Goal: Find specific page/section: Find specific page/section

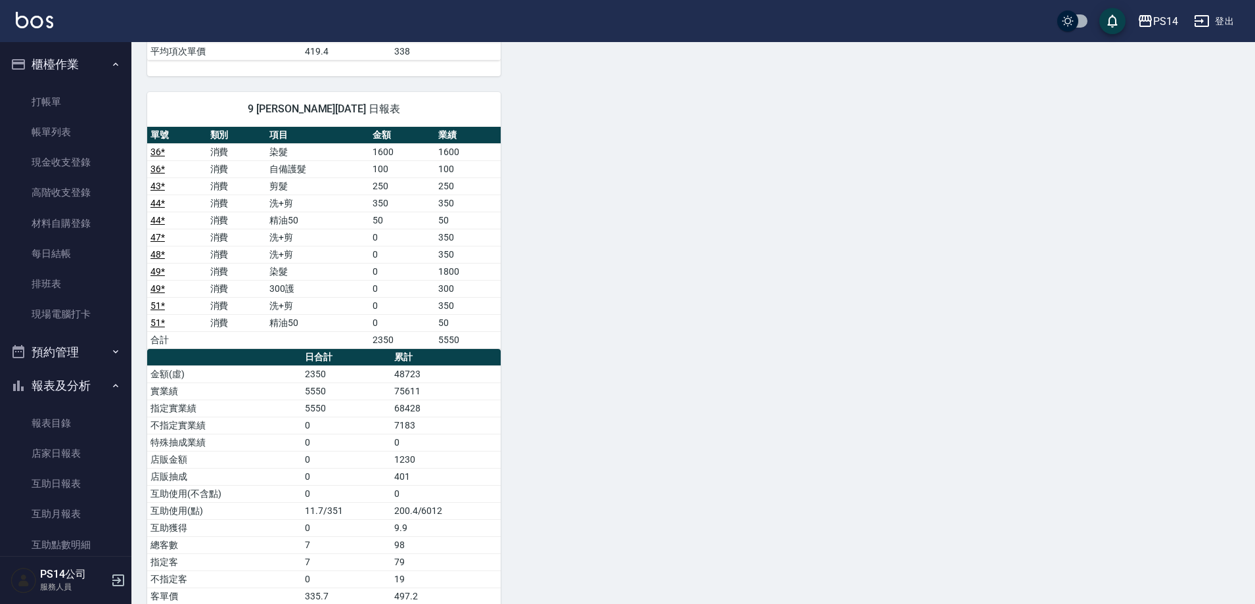
scroll to position [131, 0]
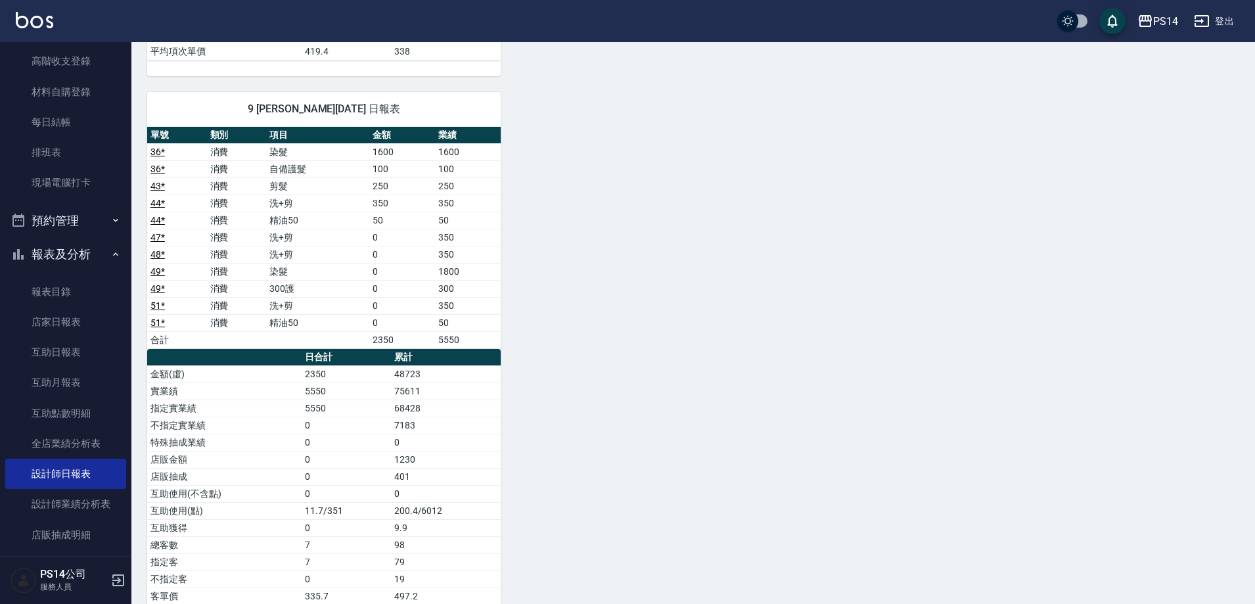
click at [28, 26] on img at bounding box center [34, 20] width 37 height 16
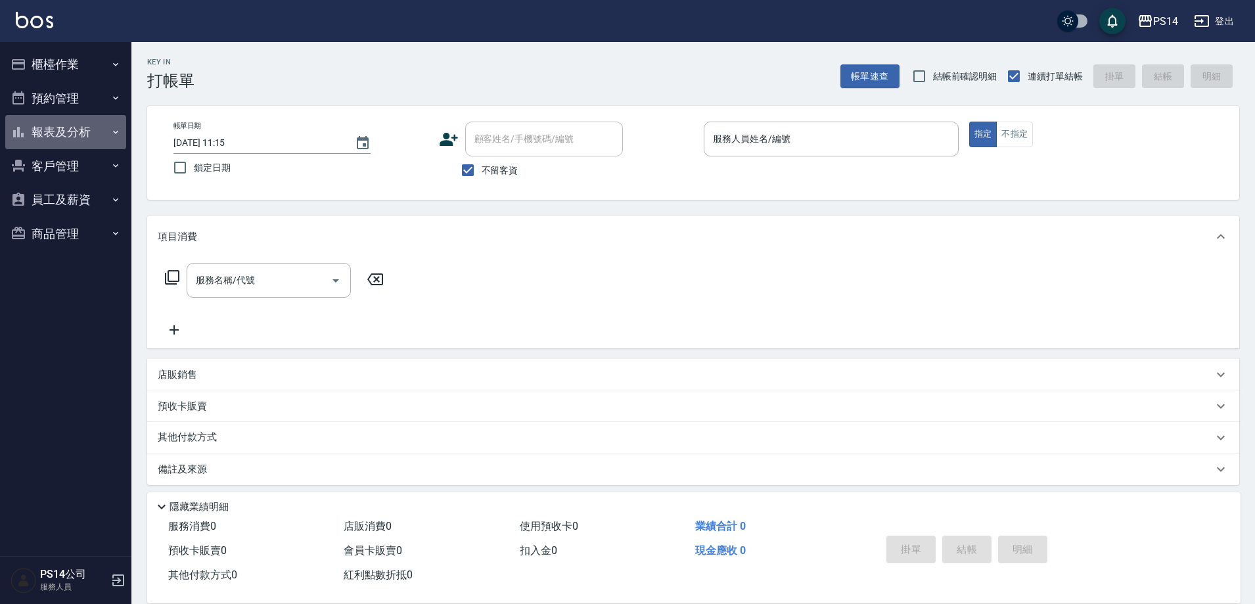
click at [91, 126] on button "報表及分析" at bounding box center [65, 132] width 121 height 34
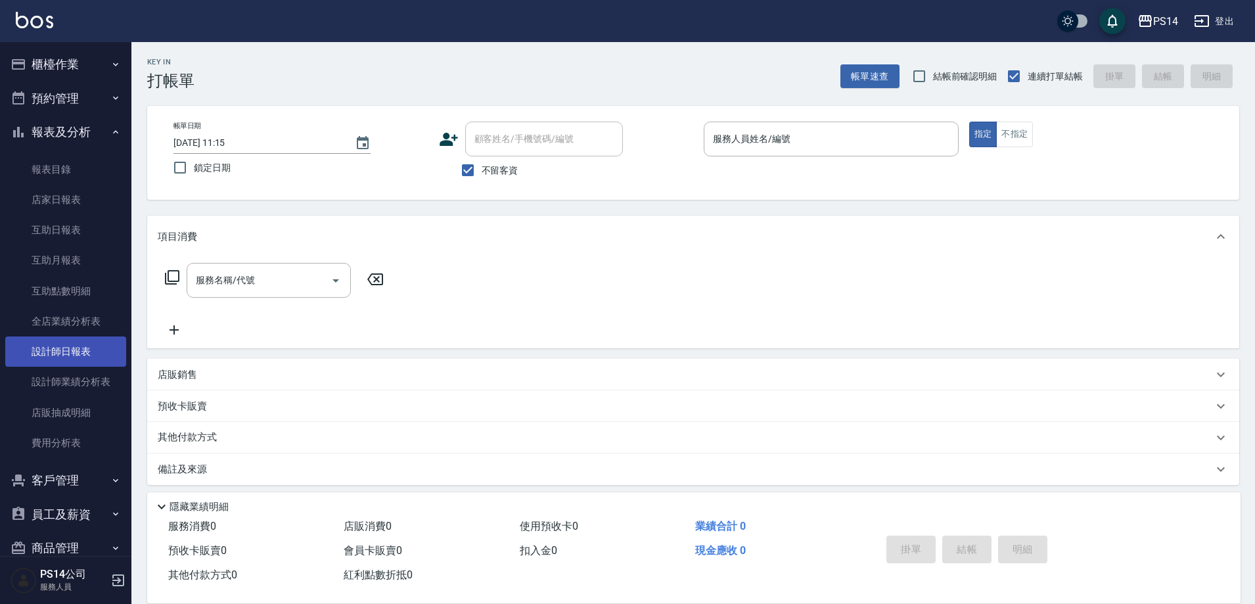
click at [85, 361] on link "設計師日報表" at bounding box center [65, 351] width 121 height 30
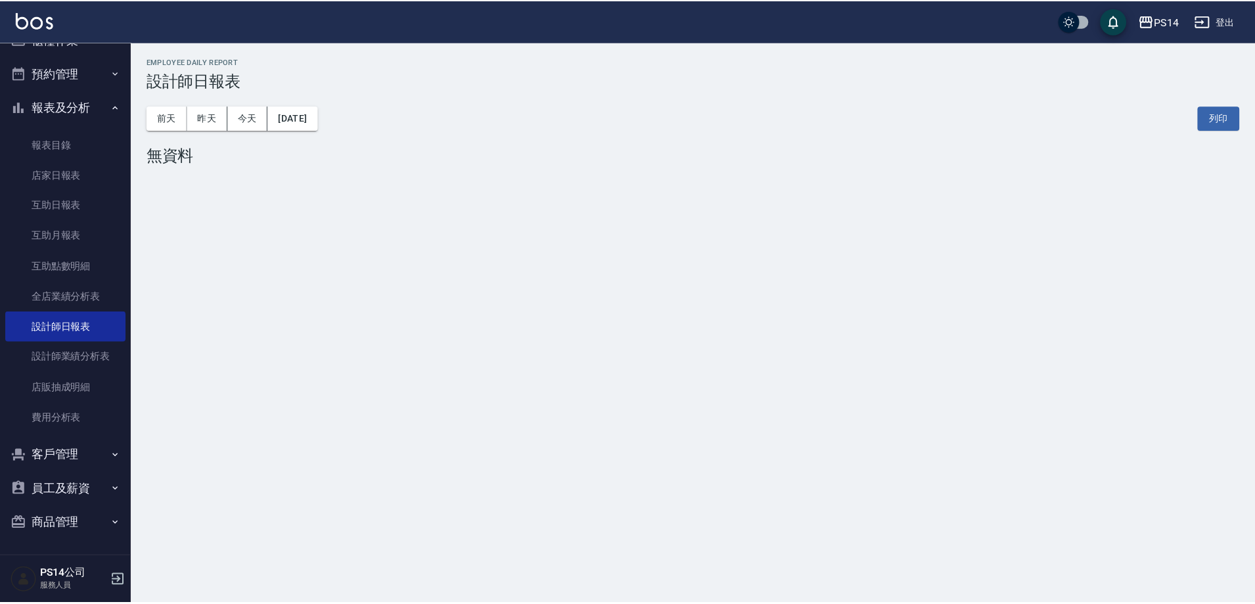
scroll to position [12, 0]
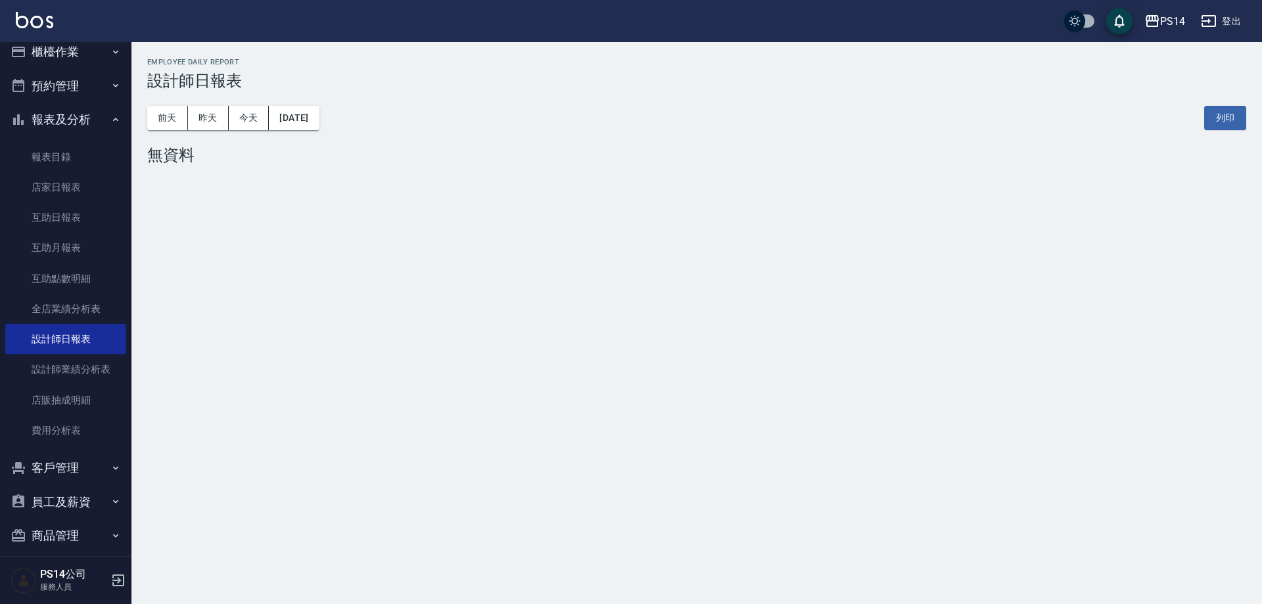
click at [49, 25] on img at bounding box center [34, 20] width 37 height 16
